Goal: Task Accomplishment & Management: Use online tool/utility

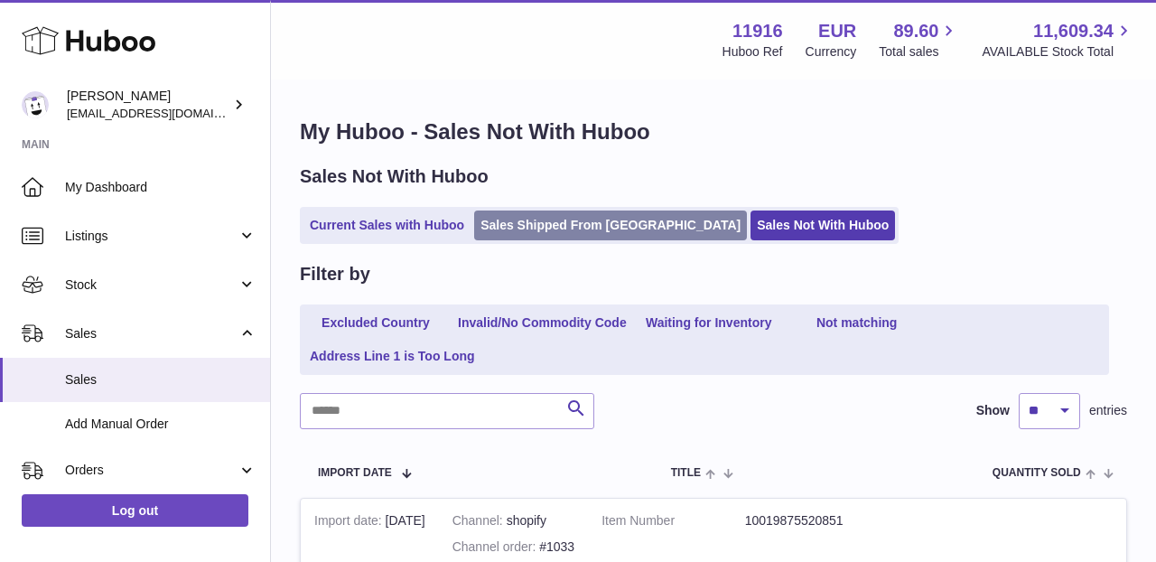
click at [546, 235] on link "Sales Shipped From [GEOGRAPHIC_DATA]" at bounding box center [610, 225] width 273 height 30
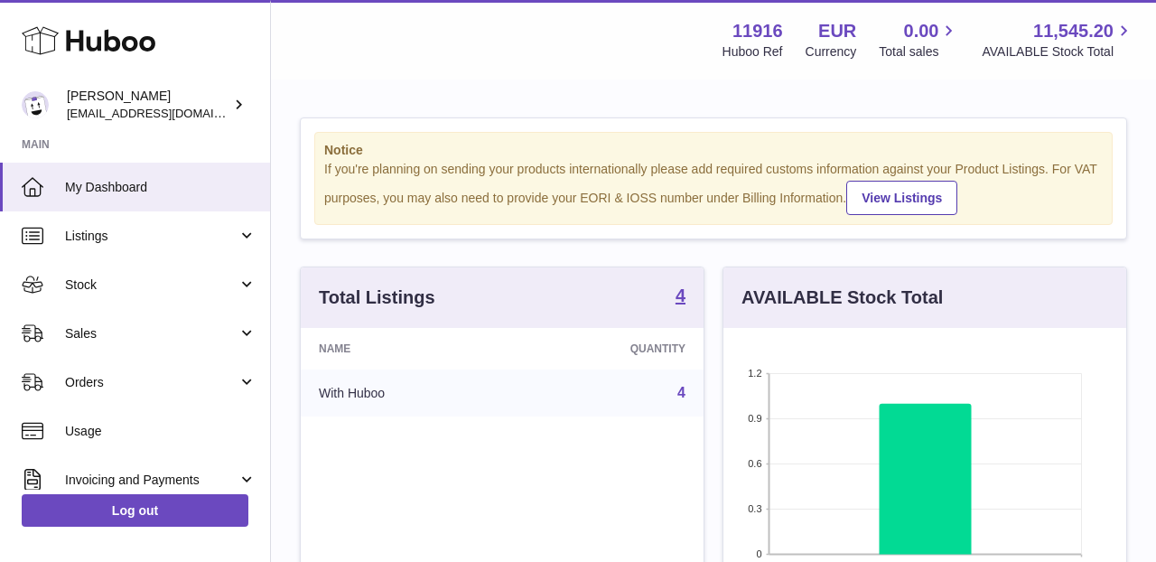
scroll to position [282, 403]
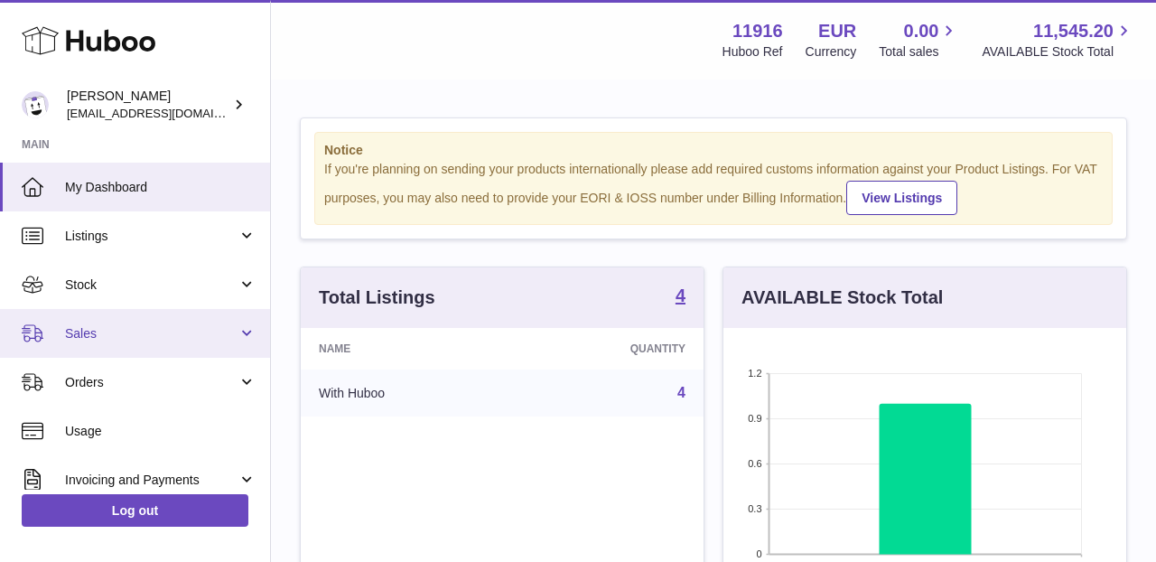
click at [163, 336] on span "Sales" at bounding box center [151, 333] width 172 height 17
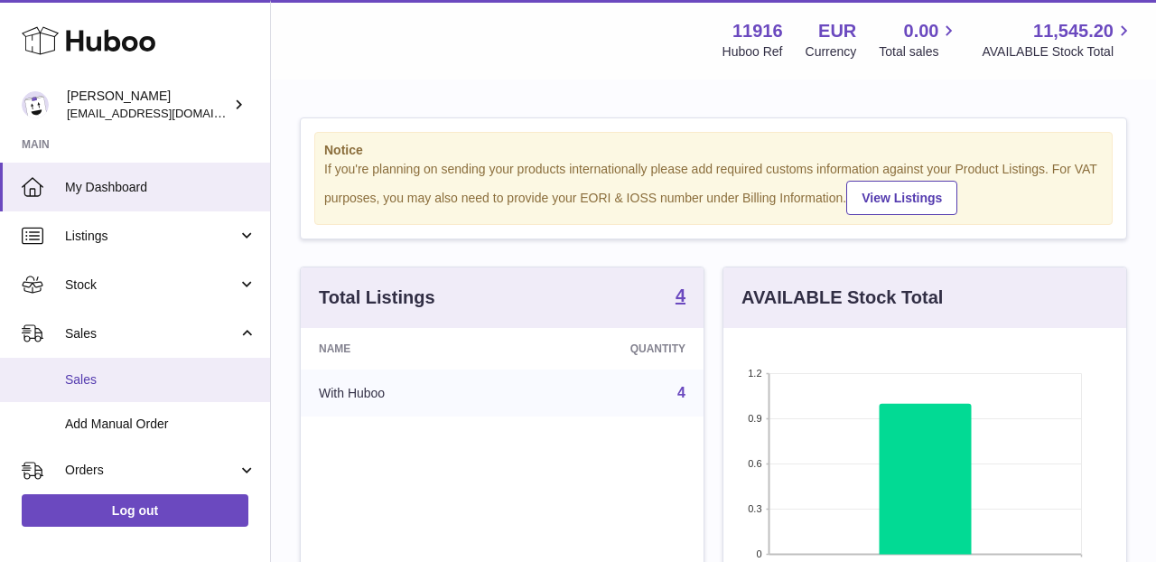
click at [145, 382] on span "Sales" at bounding box center [160, 379] width 191 height 17
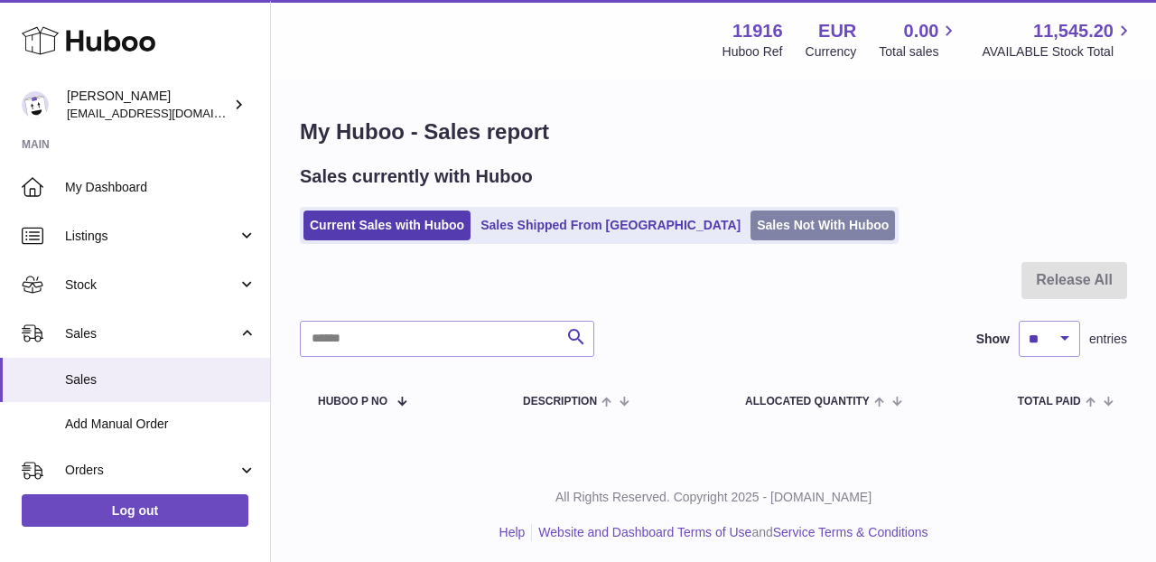
click at [750, 220] on link "Sales Not With Huboo" at bounding box center [822, 225] width 144 height 30
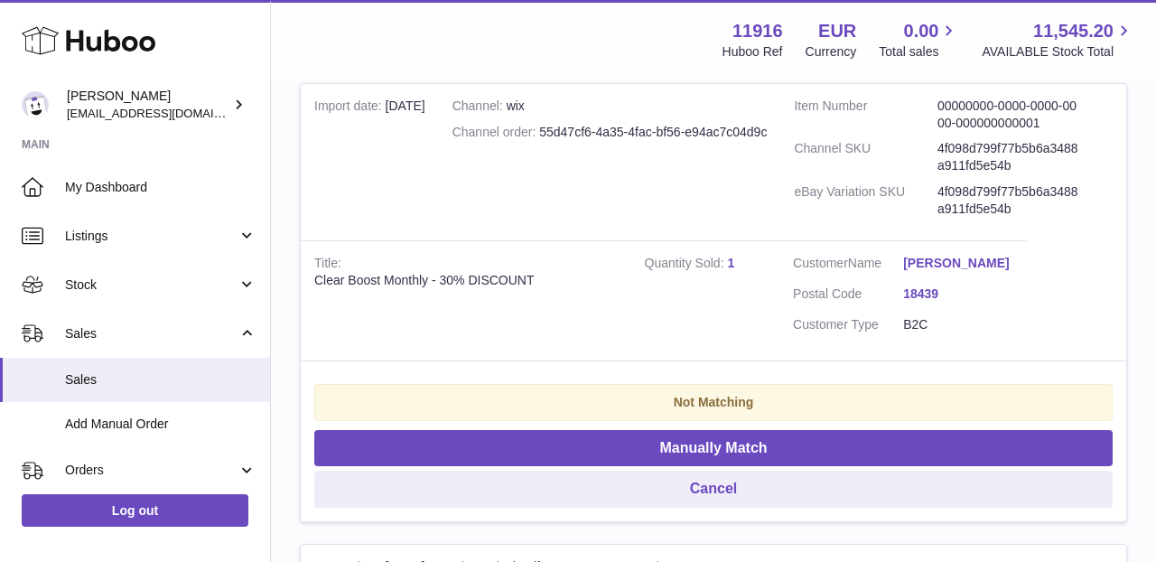
scroll to position [418, 0]
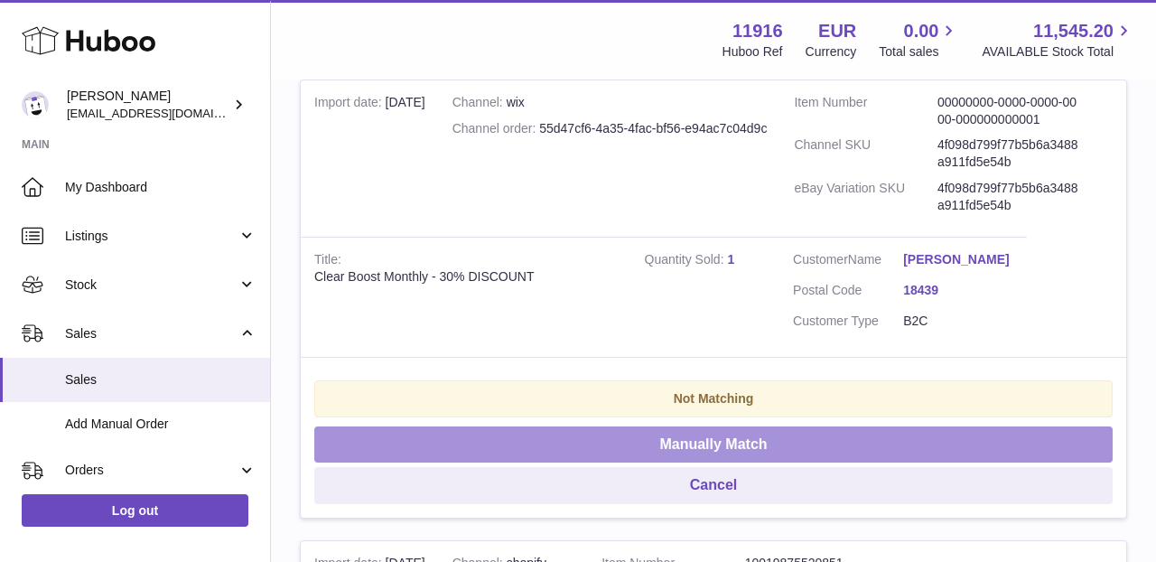
click at [650, 426] on button "Manually Match" at bounding box center [713, 444] width 798 height 37
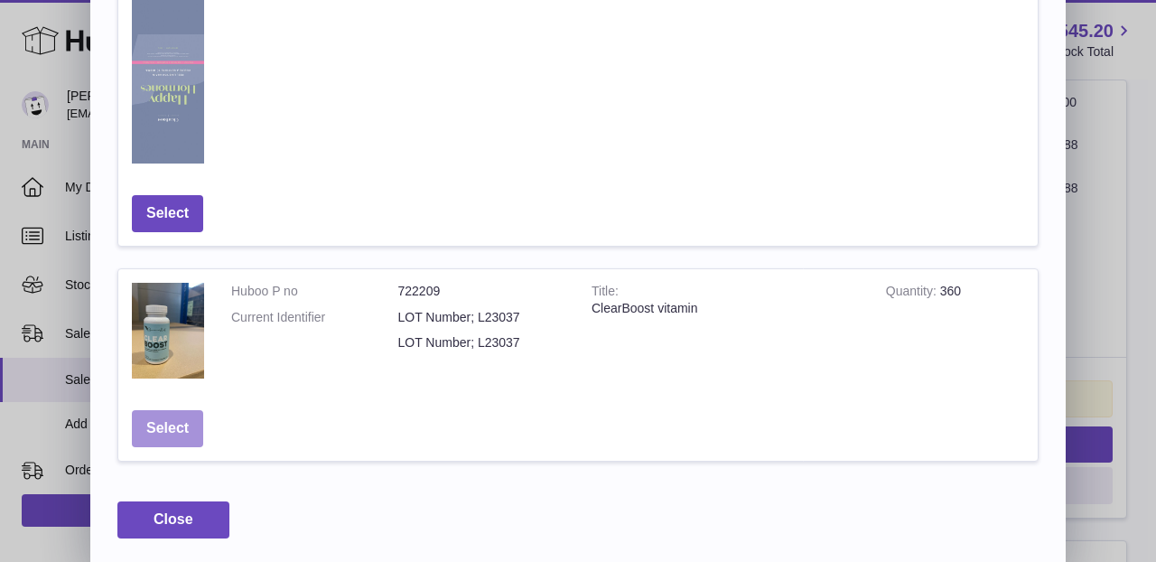
scroll to position [1113, 0]
click at [165, 435] on button "Select" at bounding box center [167, 429] width 71 height 37
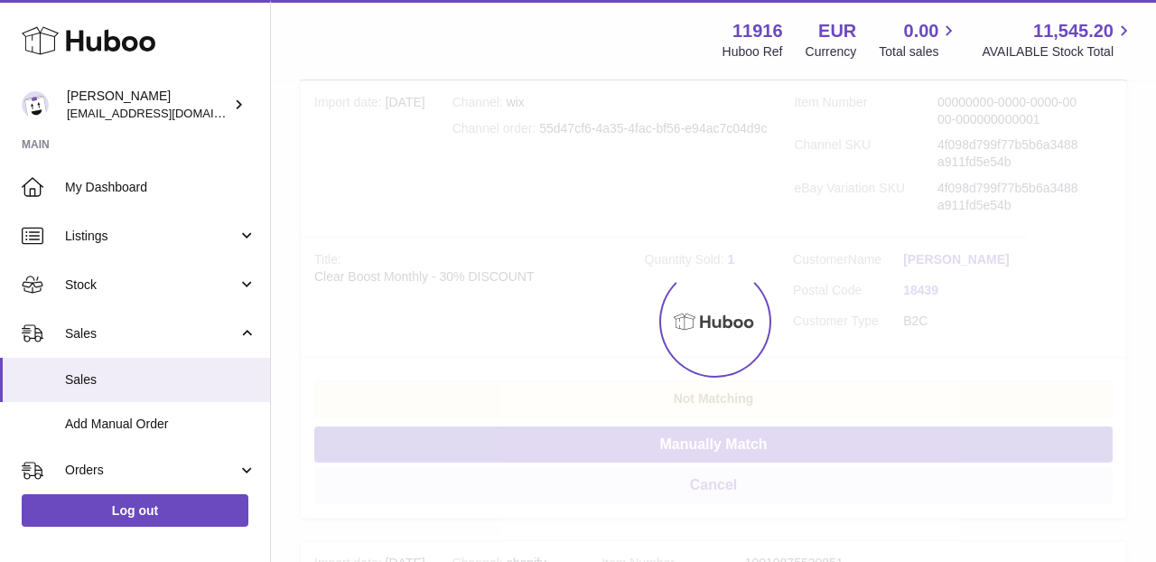
scroll to position [0, 0]
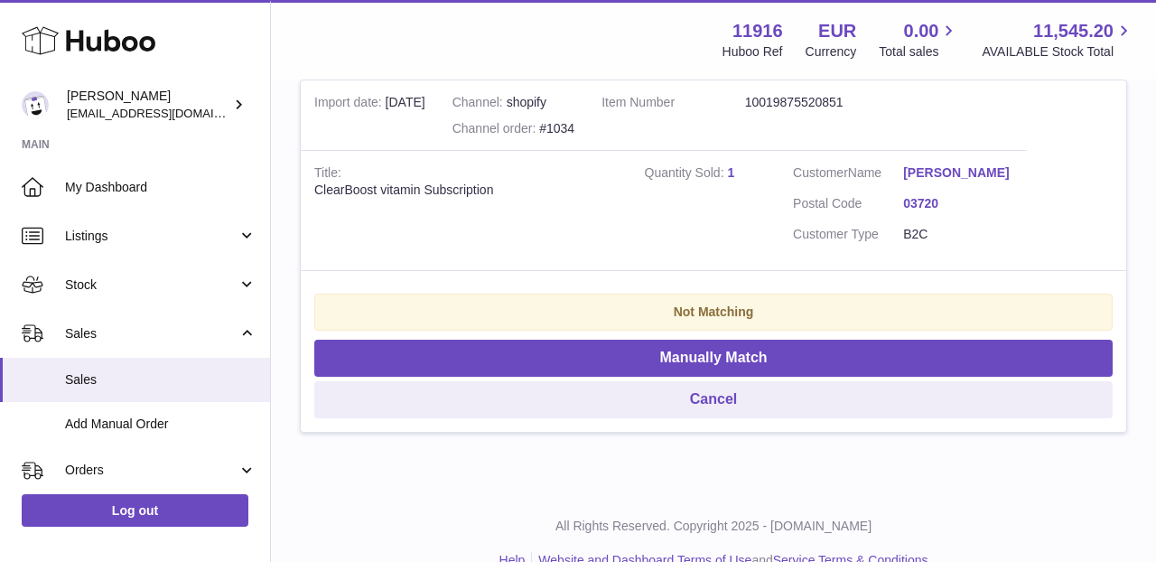
click at [731, 165] on link "1" at bounding box center [730, 172] width 7 height 14
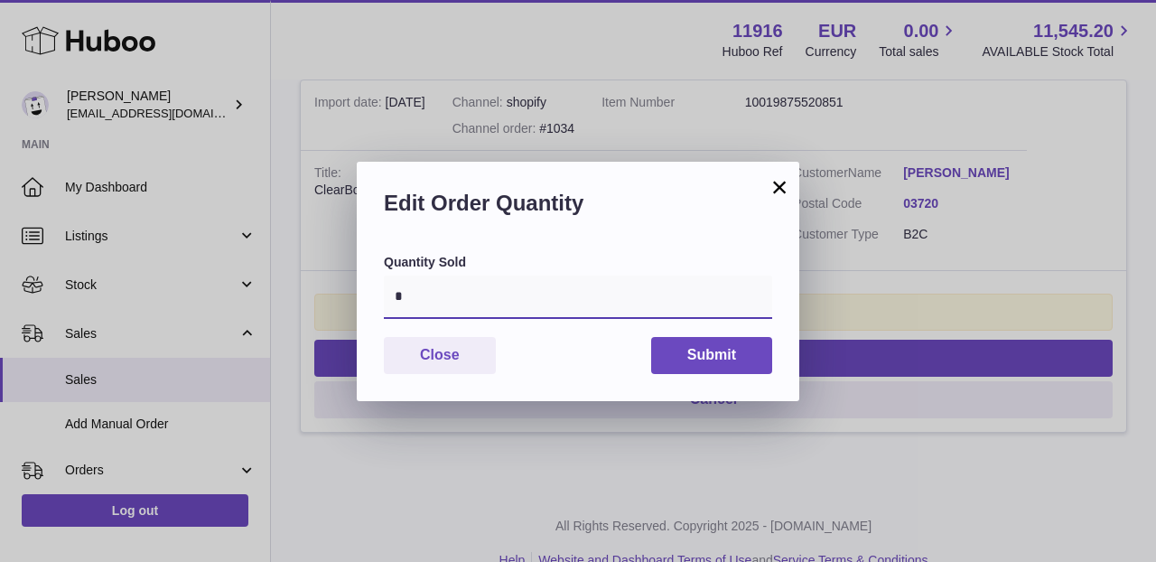
click at [498, 298] on input "*" at bounding box center [578, 296] width 388 height 43
type input "*"
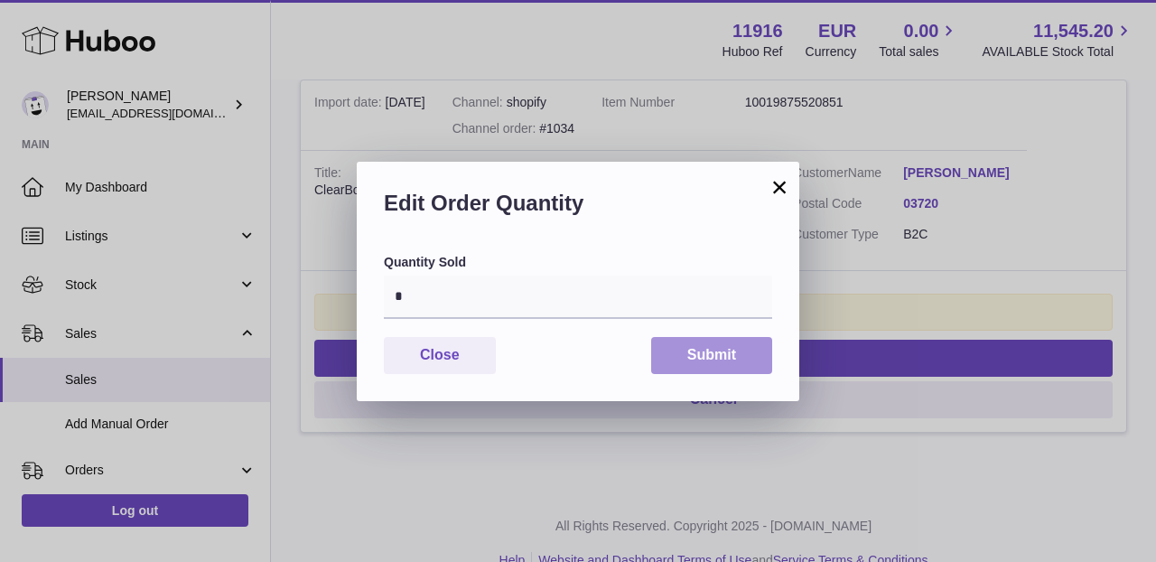
click at [680, 363] on button "Submit" at bounding box center [711, 355] width 121 height 37
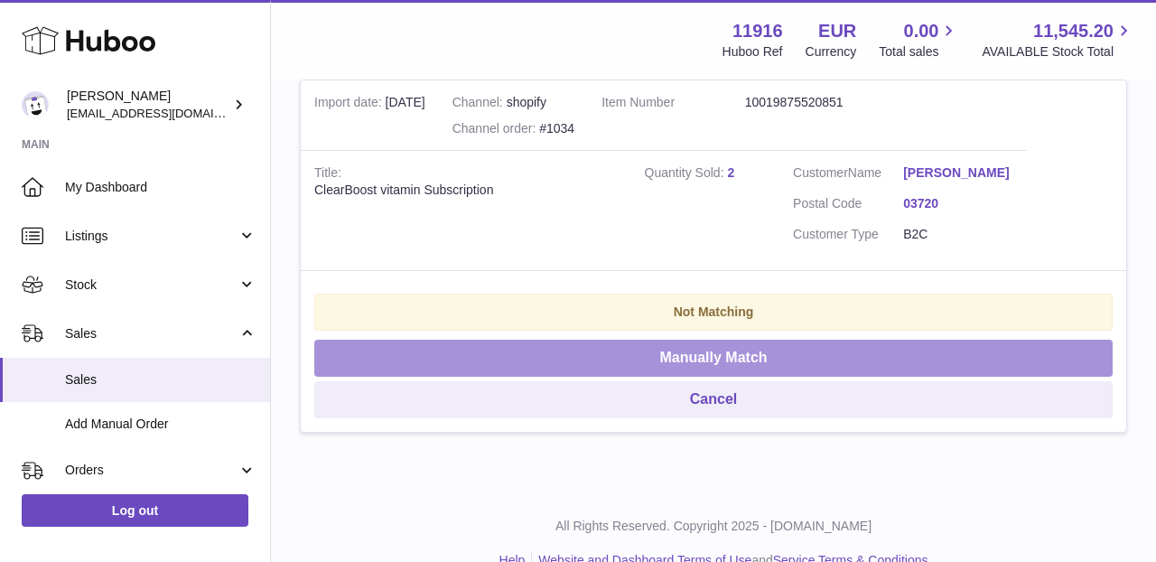
click at [711, 352] on button "Manually Match" at bounding box center [713, 358] width 798 height 37
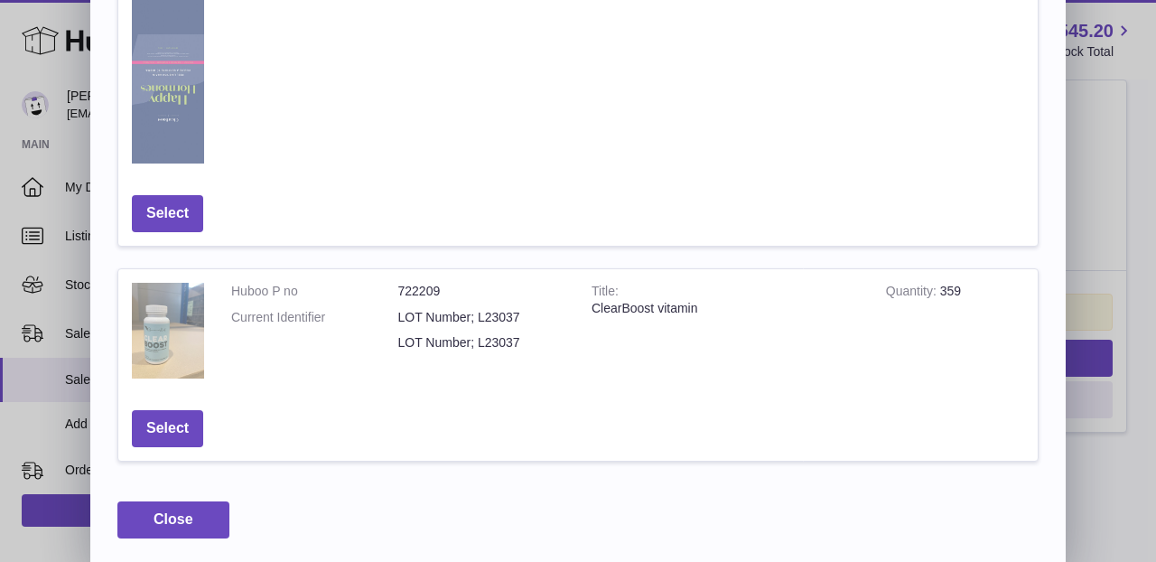
scroll to position [1113, 0]
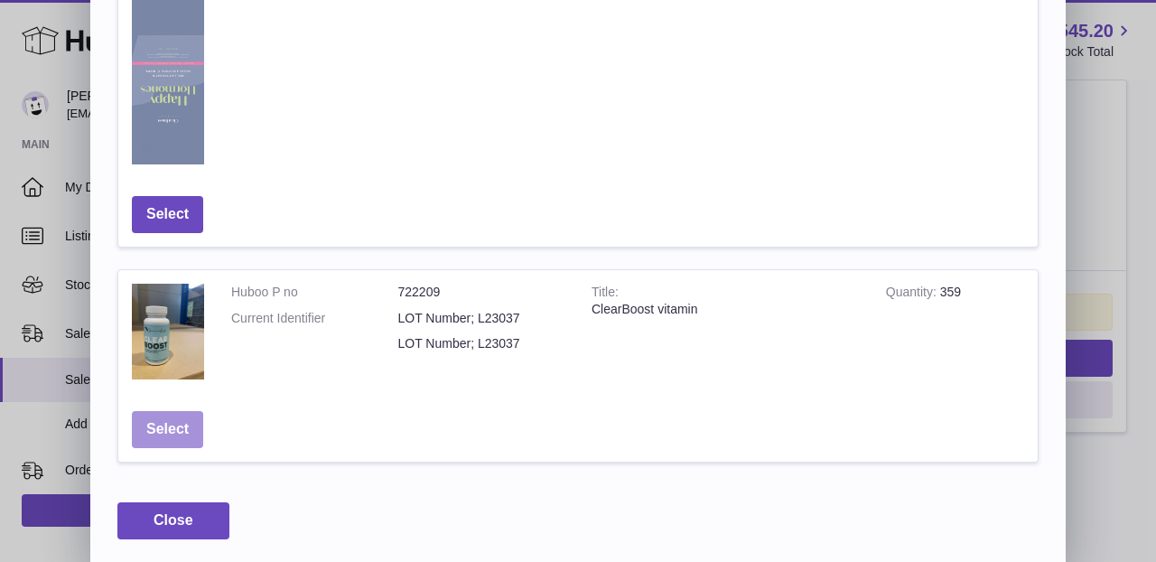
click at [163, 418] on button "Select" at bounding box center [167, 429] width 71 height 37
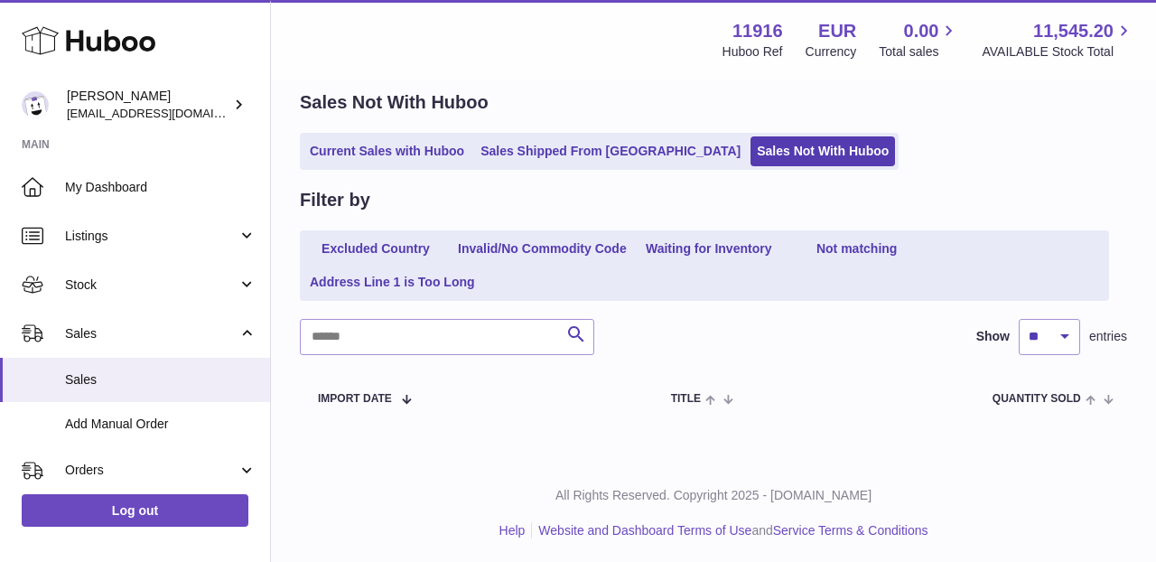
scroll to position [73, 0]
